Goal: Check status: Check status

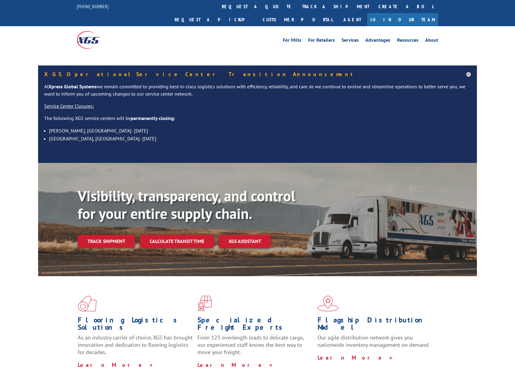
click at [104, 230] on div "Visibility, transparency, and control for your entire supply chain. Track shipm…" at bounding box center [277, 229] width 399 height 85
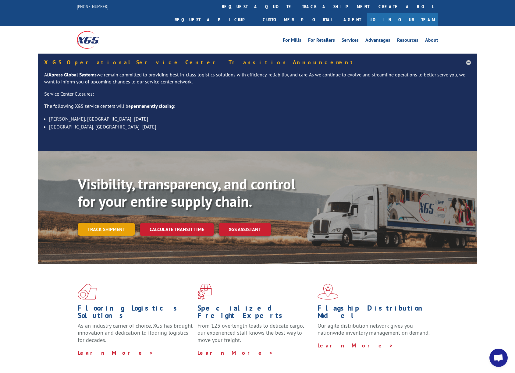
click at [106, 223] on link "Track shipment" at bounding box center [106, 229] width 57 height 13
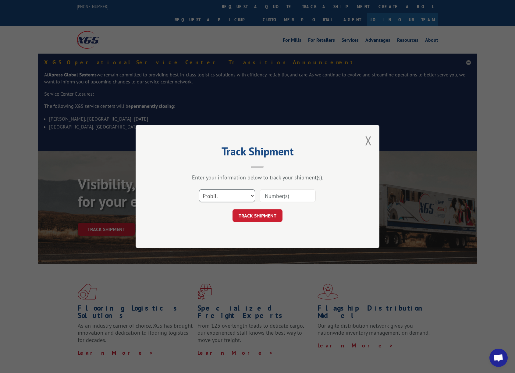
click at [217, 196] on select "Select category... Probill BOL PO" at bounding box center [227, 195] width 56 height 13
select select "bol"
click at [199, 189] on select "Select category... Probill BOL PO" at bounding box center [227, 195] width 56 height 13
click at [292, 193] on input at bounding box center [288, 195] width 56 height 13
paste input "0910658"
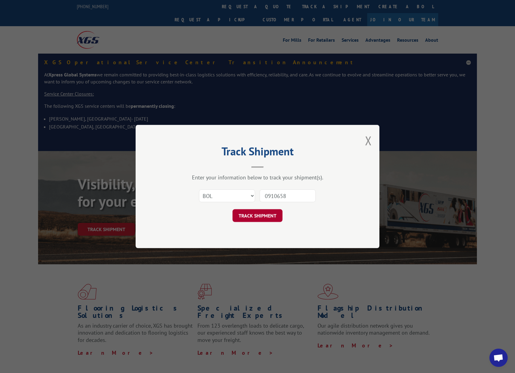
type input "0910658"
click at [256, 215] on button "TRACK SHIPMENT" at bounding box center [257, 215] width 50 height 13
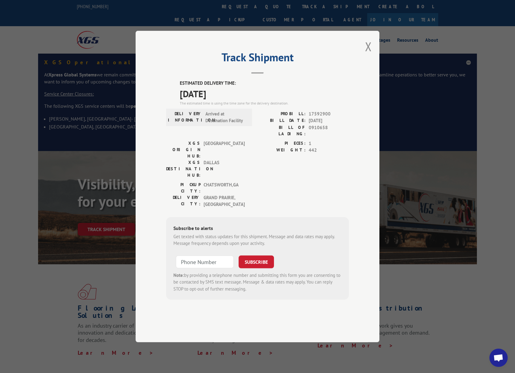
click at [364, 68] on div "Track Shipment ESTIMATED DELIVERY TIME: [DATE] The estimated time is using the …" at bounding box center [258, 187] width 244 height 312
click at [369, 55] on button "Close modal" at bounding box center [368, 46] width 7 height 16
